Goal: Find specific page/section: Find specific page/section

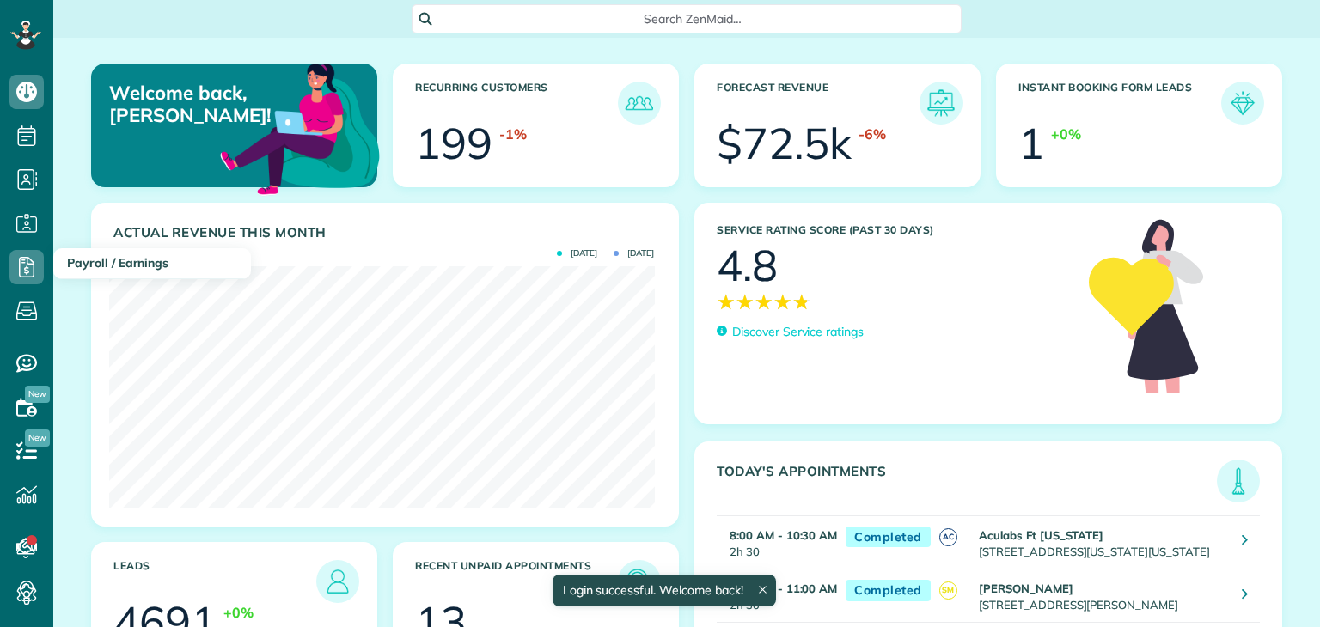
scroll to position [241, 545]
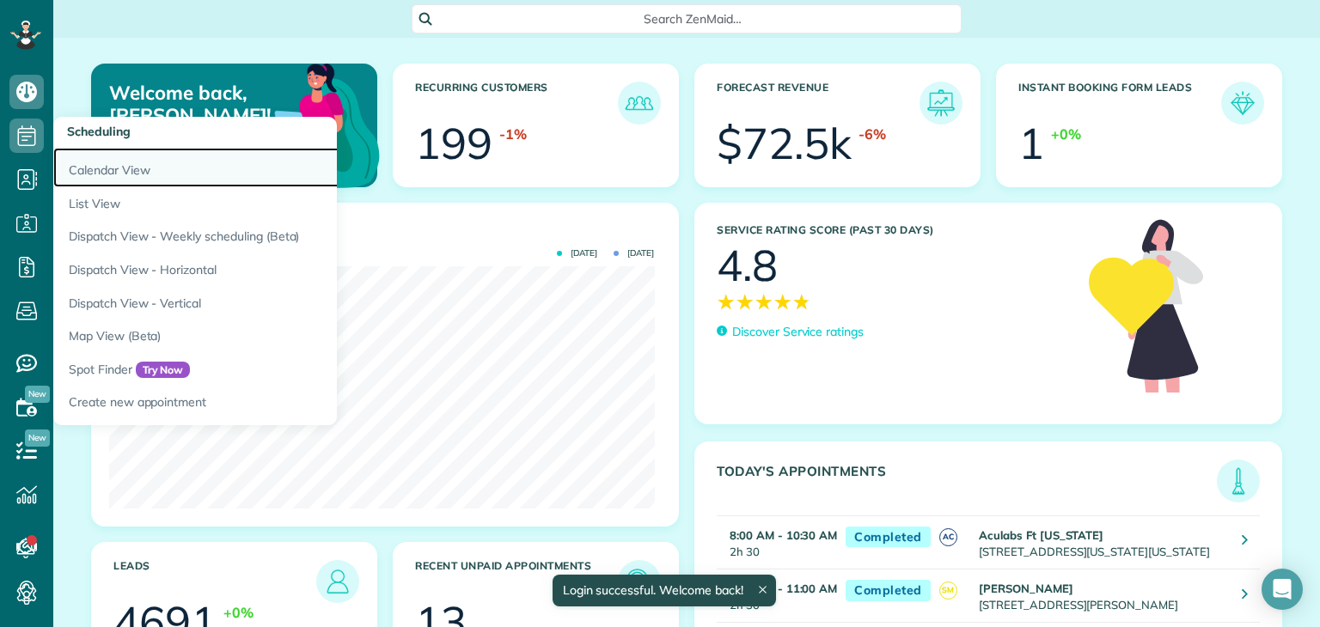
click at [82, 169] on link "Calendar View" at bounding box center [268, 168] width 430 height 40
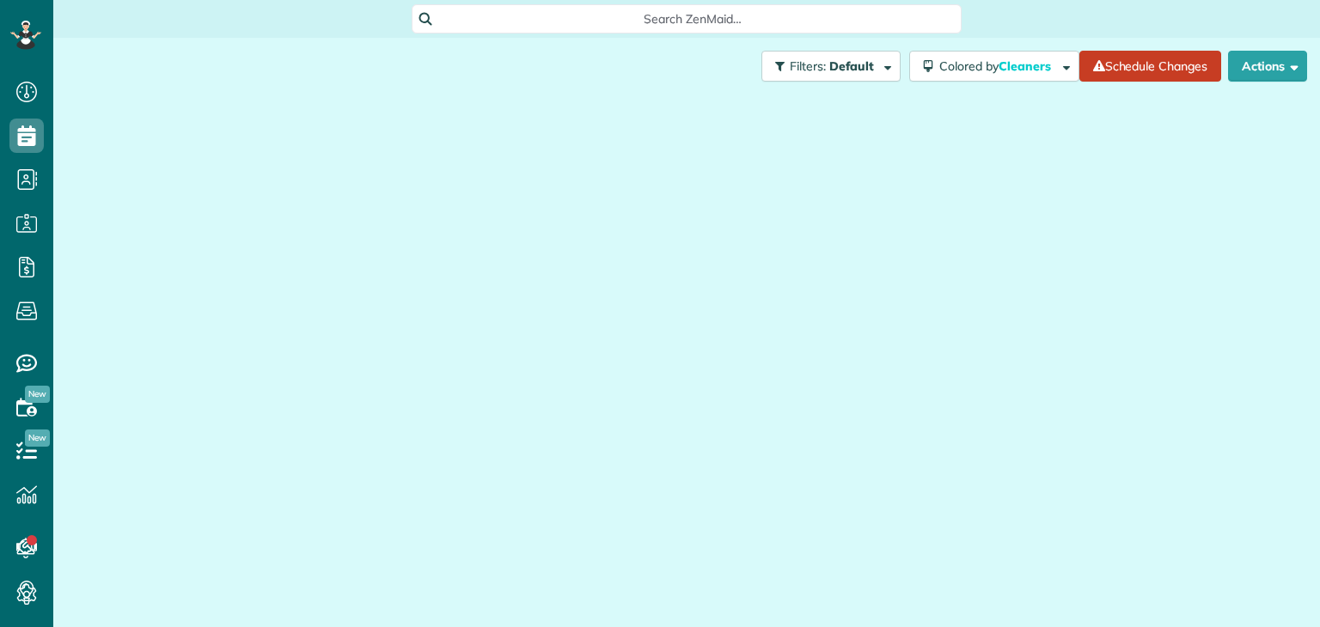
scroll to position [8, 8]
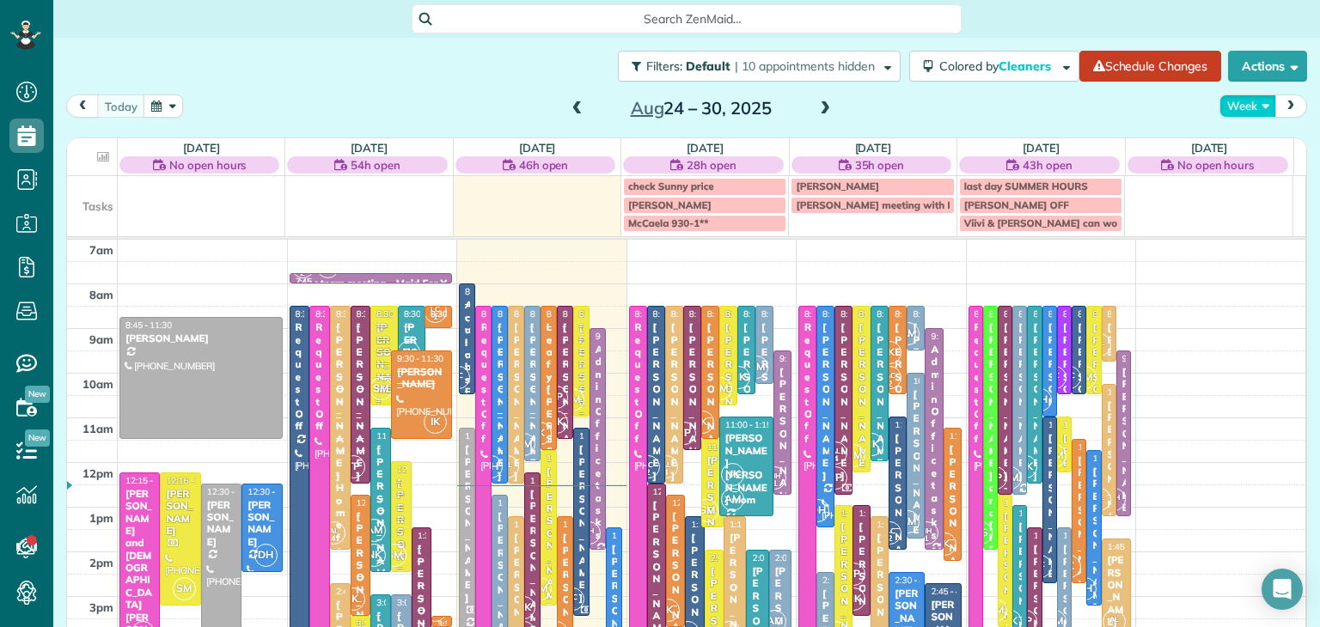
click at [1228, 106] on button "Week" at bounding box center [1247, 105] width 57 height 23
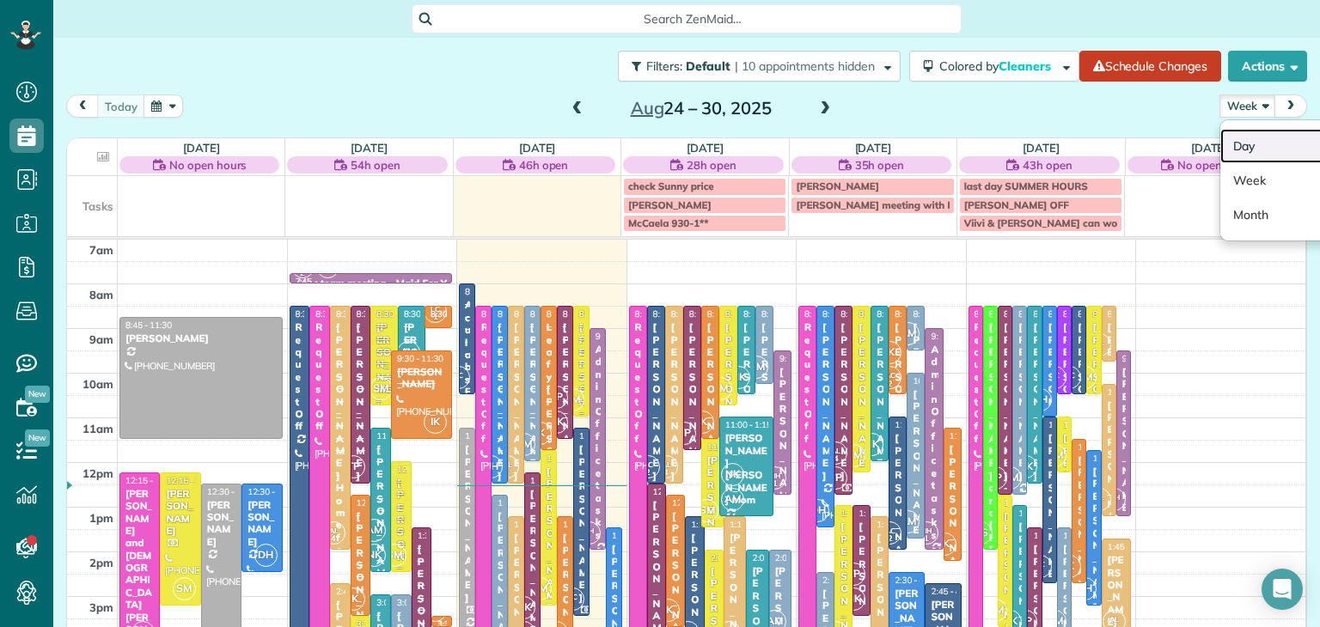
click at [1240, 149] on link "Day" at bounding box center [1288, 146] width 136 height 34
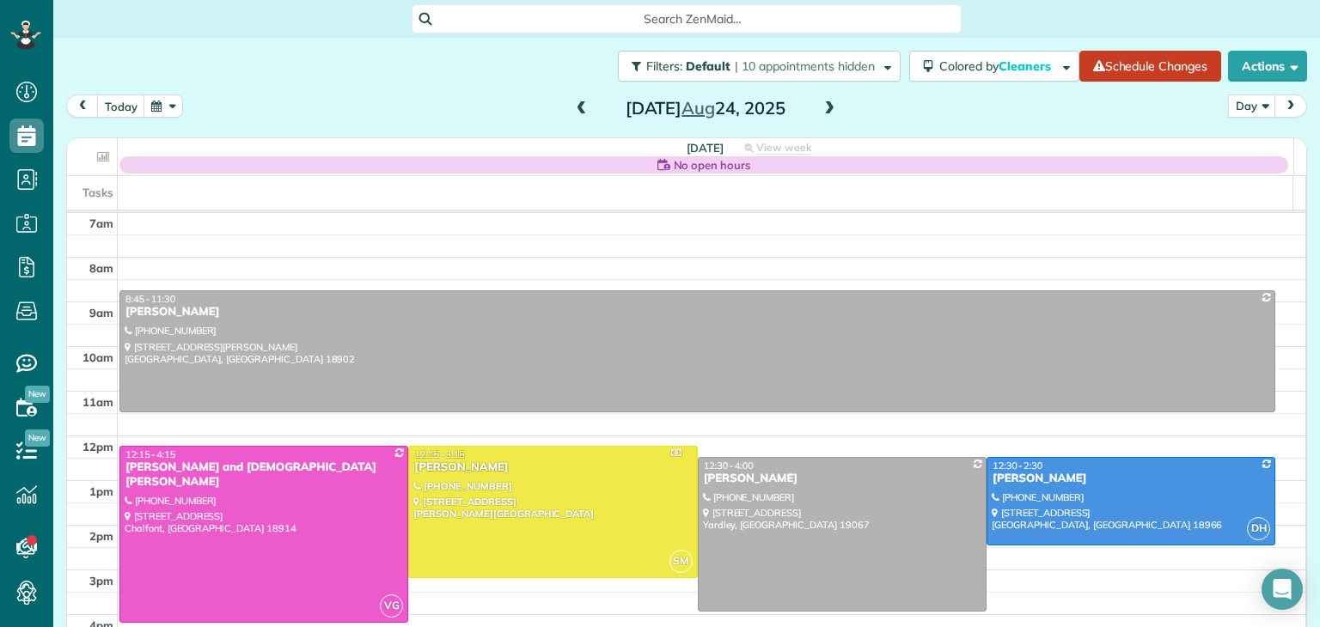
click at [821, 107] on span at bounding box center [829, 108] width 19 height 15
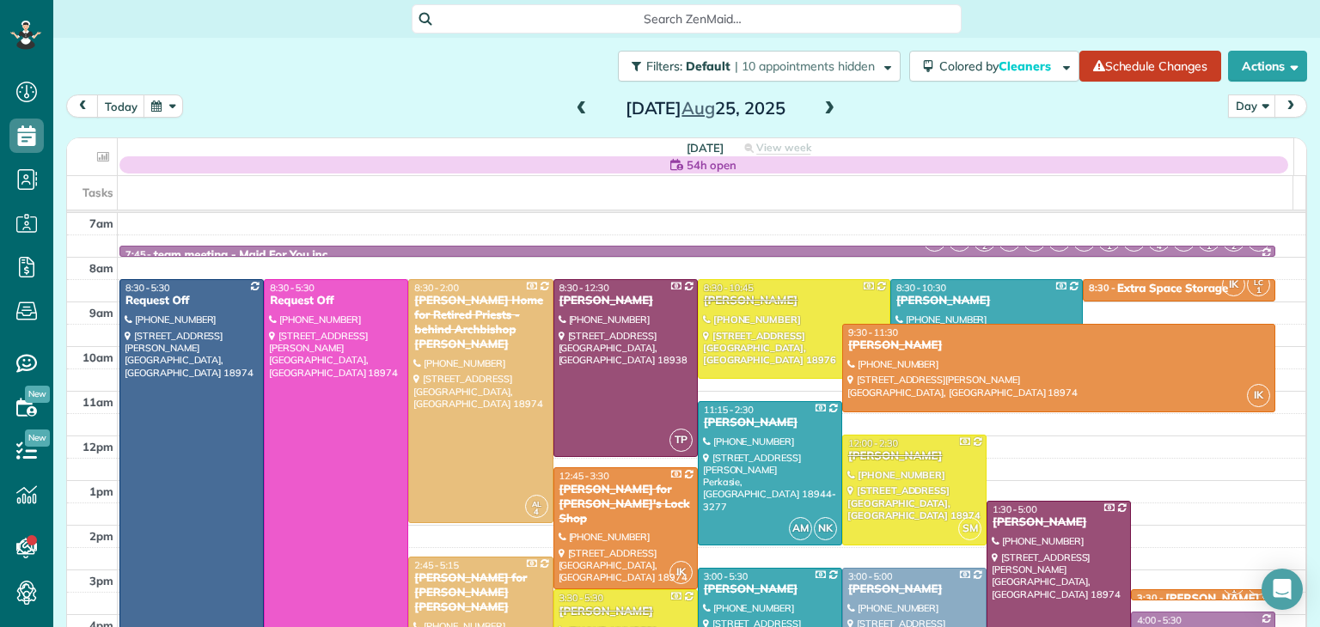
click at [821, 107] on span at bounding box center [829, 108] width 19 height 15
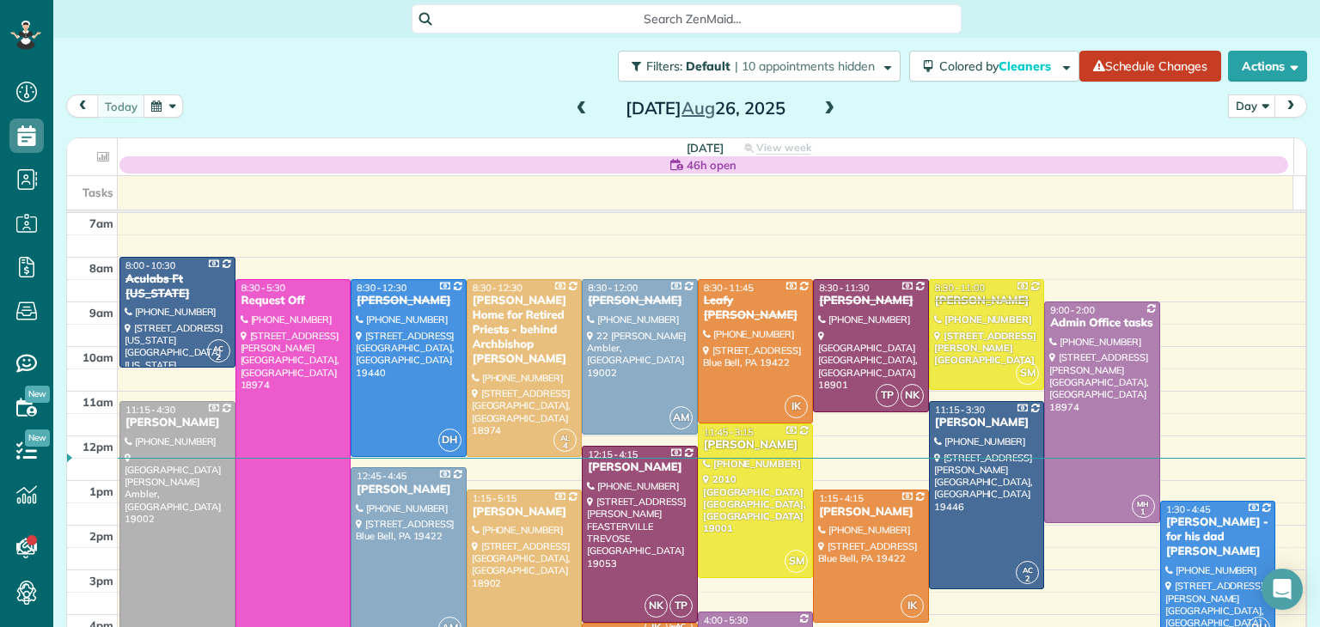
click at [811, 112] on div "[DATE]" at bounding box center [705, 107] width 275 height 27
click at [820, 111] on span at bounding box center [829, 108] width 19 height 15
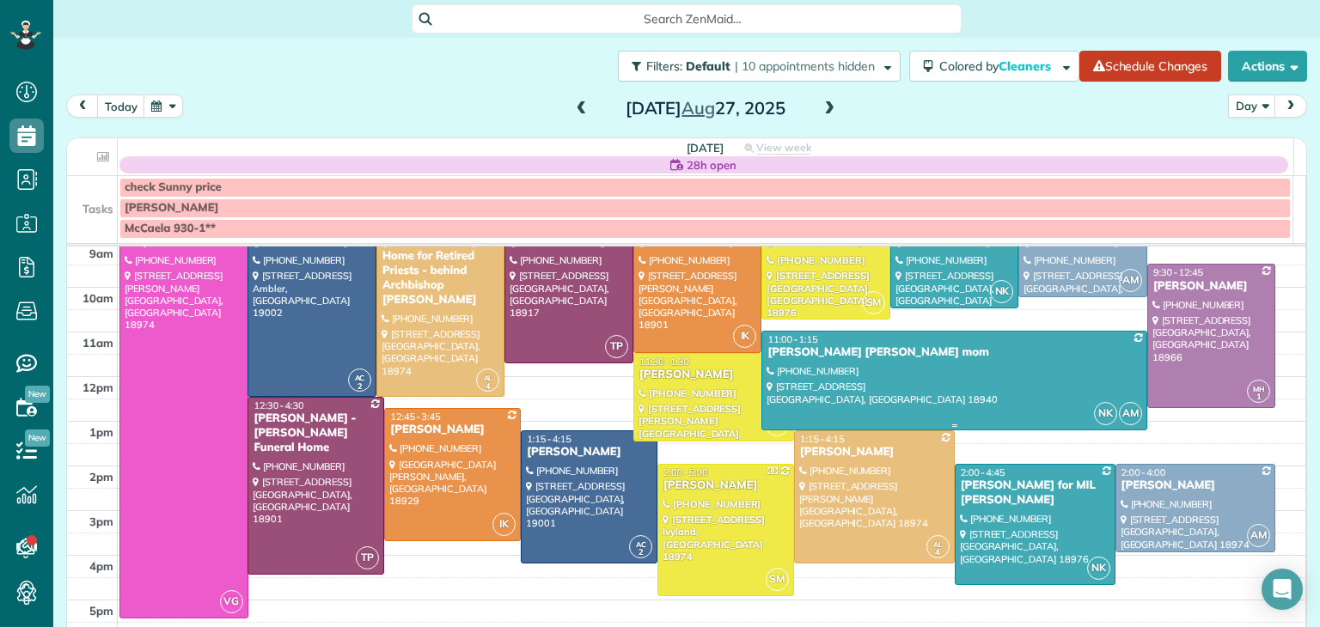
scroll to position [93, 0]
